Goal: Task Accomplishment & Management: Use online tool/utility

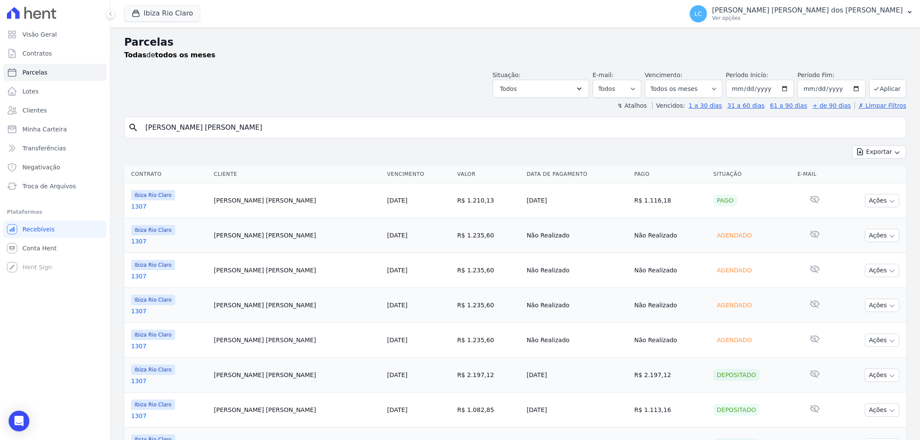
select select
click at [182, 13] on button "Ibiza Rio Claro" at bounding box center [162, 13] width 76 height 16
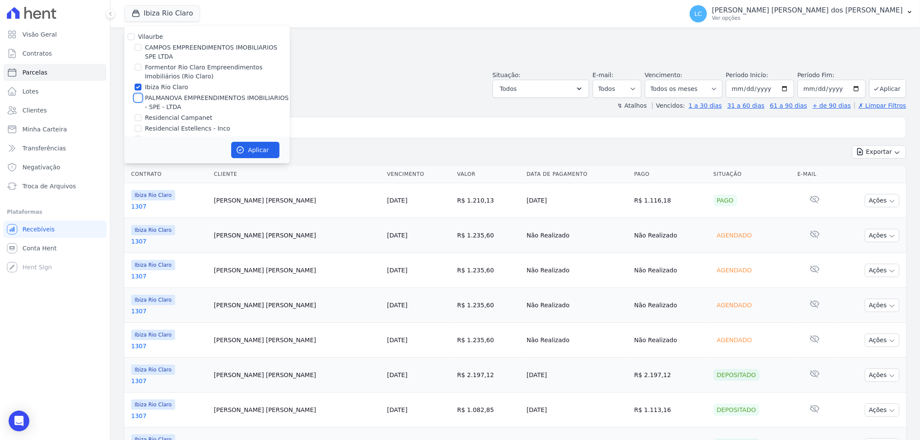
click at [138, 96] on input "PALMANOVA EMPREENDIMENTOS IMOBILIARIOS - SPE - LTDA" at bounding box center [138, 97] width 7 height 7
checkbox input "true"
click at [138, 91] on div "Ibiza Rio Claro" at bounding box center [207, 87] width 166 height 9
click at [140, 89] on input "Ibiza Rio Claro" at bounding box center [138, 87] width 7 height 7
checkbox input "false"
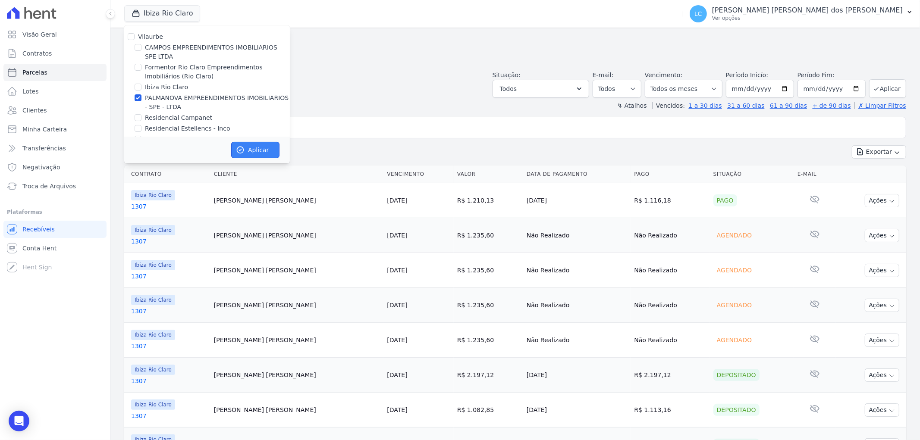
click at [239, 148] on icon "button" at bounding box center [240, 150] width 9 height 9
select select
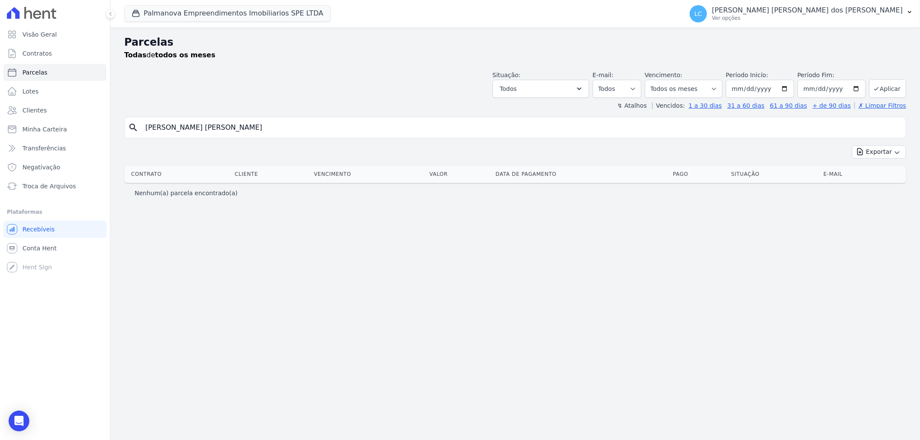
click at [311, 127] on input "[PERSON_NAME] [PERSON_NAME]" at bounding box center [521, 127] width 762 height 17
drag, startPoint x: 289, startPoint y: 133, endPoint x: 80, endPoint y: 132, distance: 208.7
click at [80, 132] on div "Visão Geral Contratos [GEOGRAPHIC_DATA] Lotes Clientes Minha Carteira Transferê…" at bounding box center [460, 220] width 920 height 440
paste input "[PERSON_NAME]"
type input "[PERSON_NAME]"
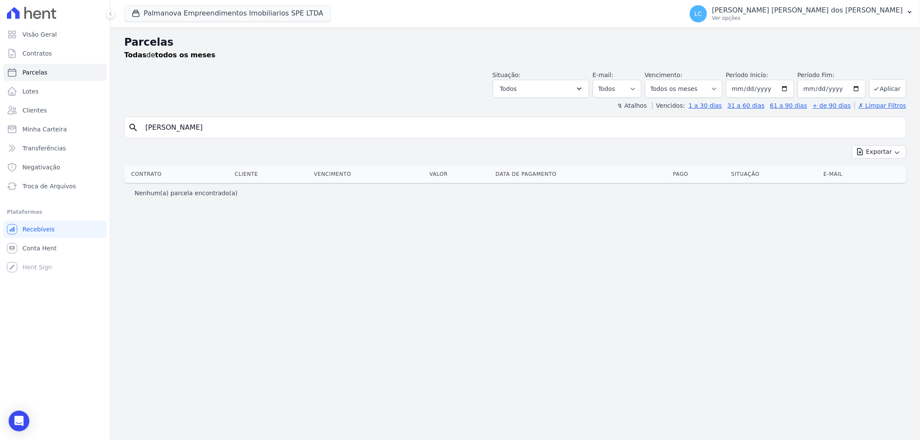
select select
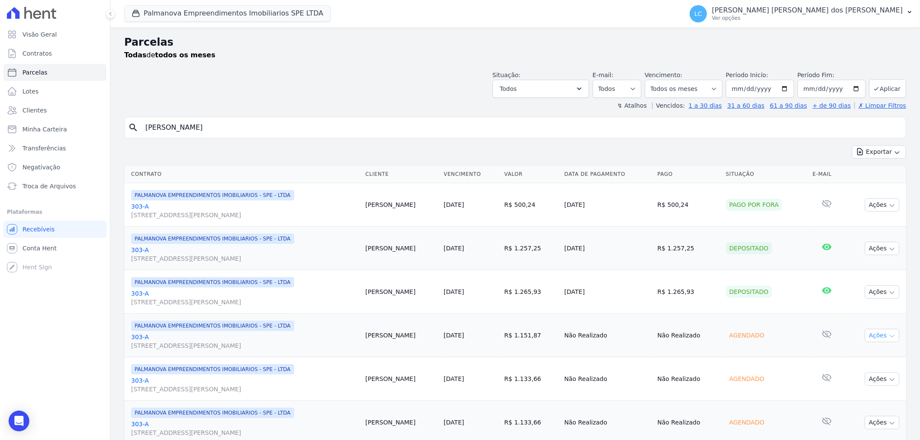
click at [868, 335] on button "Ações" at bounding box center [881, 335] width 34 height 13
click at [862, 352] on link "Ver boleto" at bounding box center [878, 355] width 83 height 16
